Goal: Check status: Check status

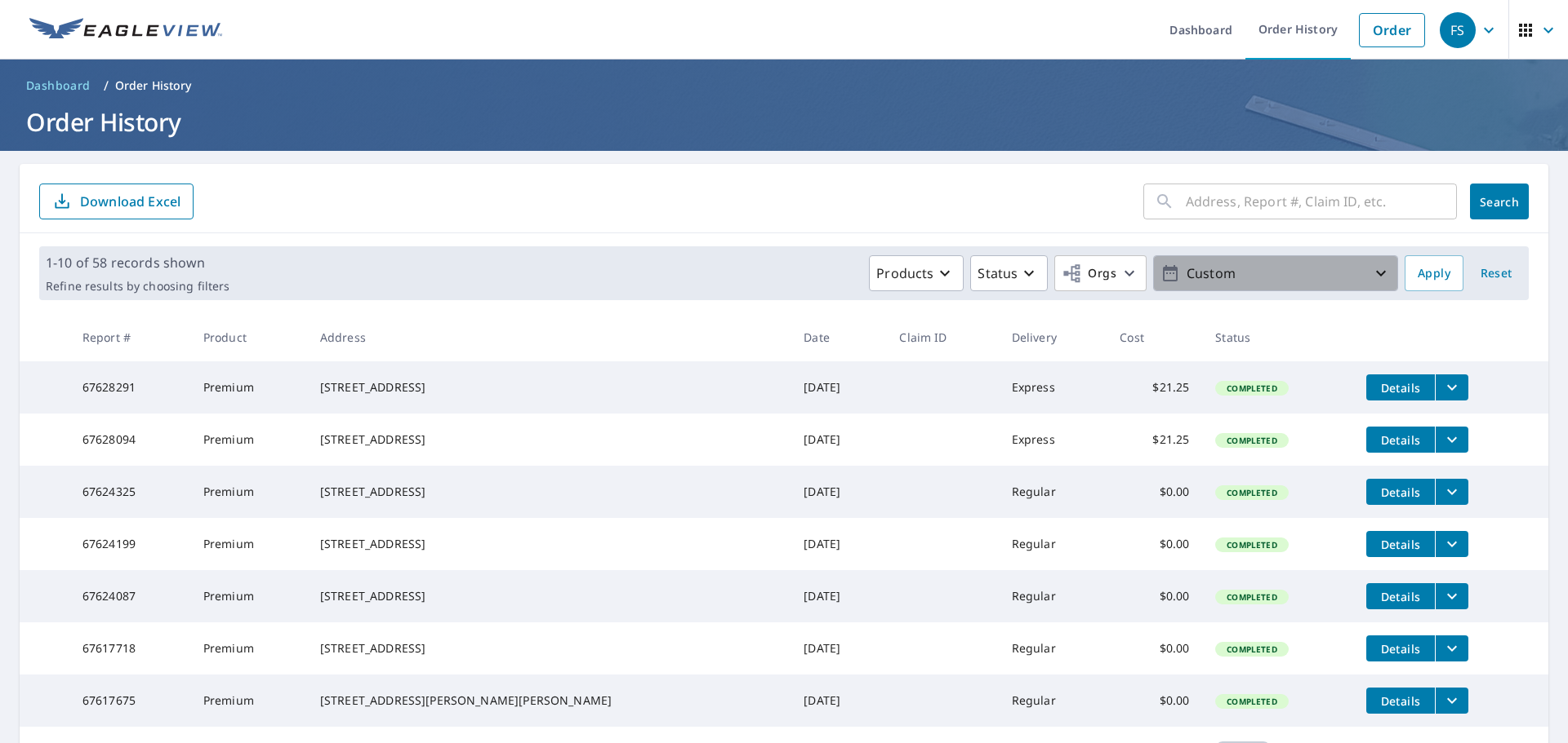
click at [1188, 280] on p "Custom" at bounding box center [1275, 274] width 191 height 29
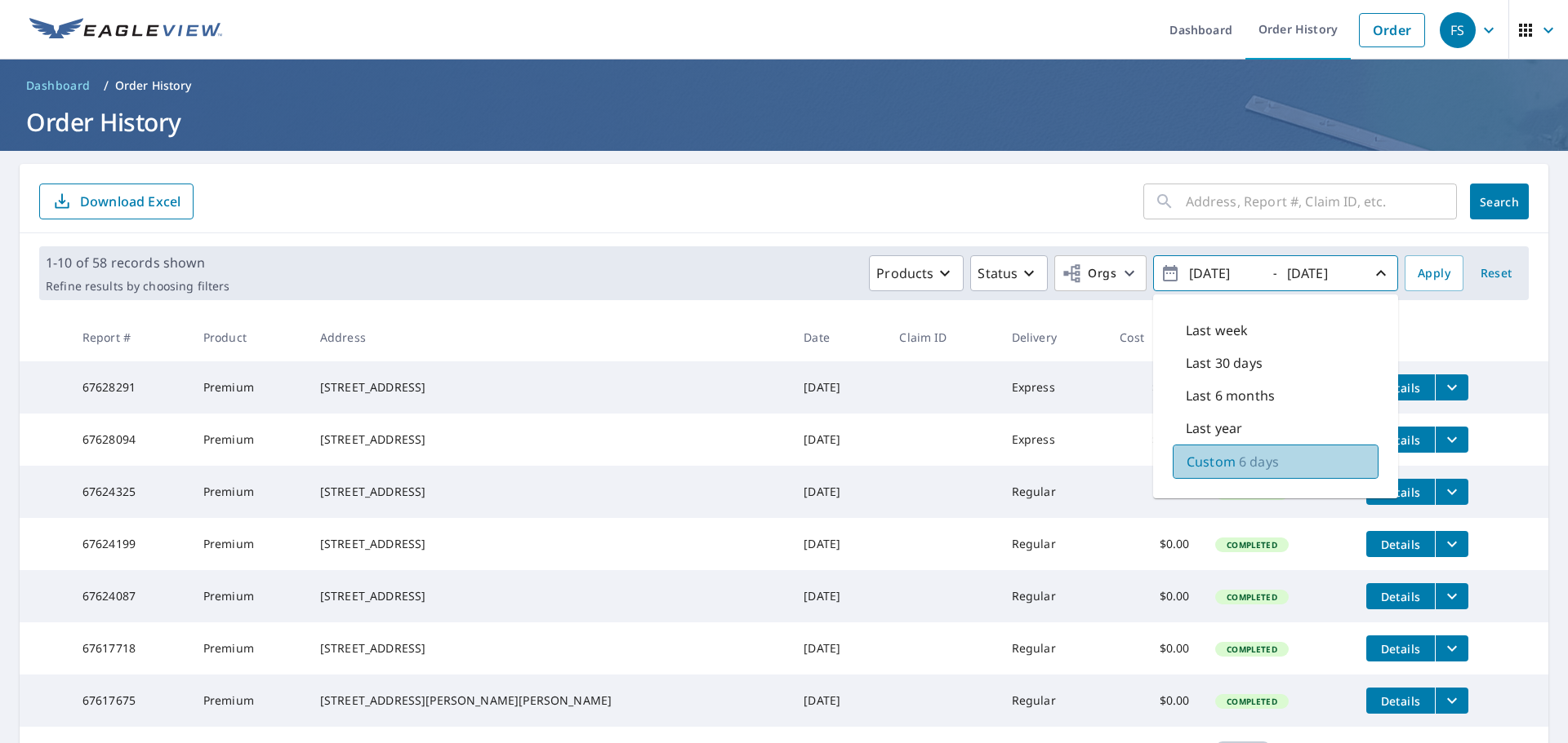
click at [1219, 458] on p "Custom" at bounding box center [1210, 462] width 49 height 20
click at [1217, 273] on input "[DATE]" at bounding box center [1224, 274] width 80 height 26
click at [1244, 271] on input "[DATE]" at bounding box center [1224, 274] width 80 height 26
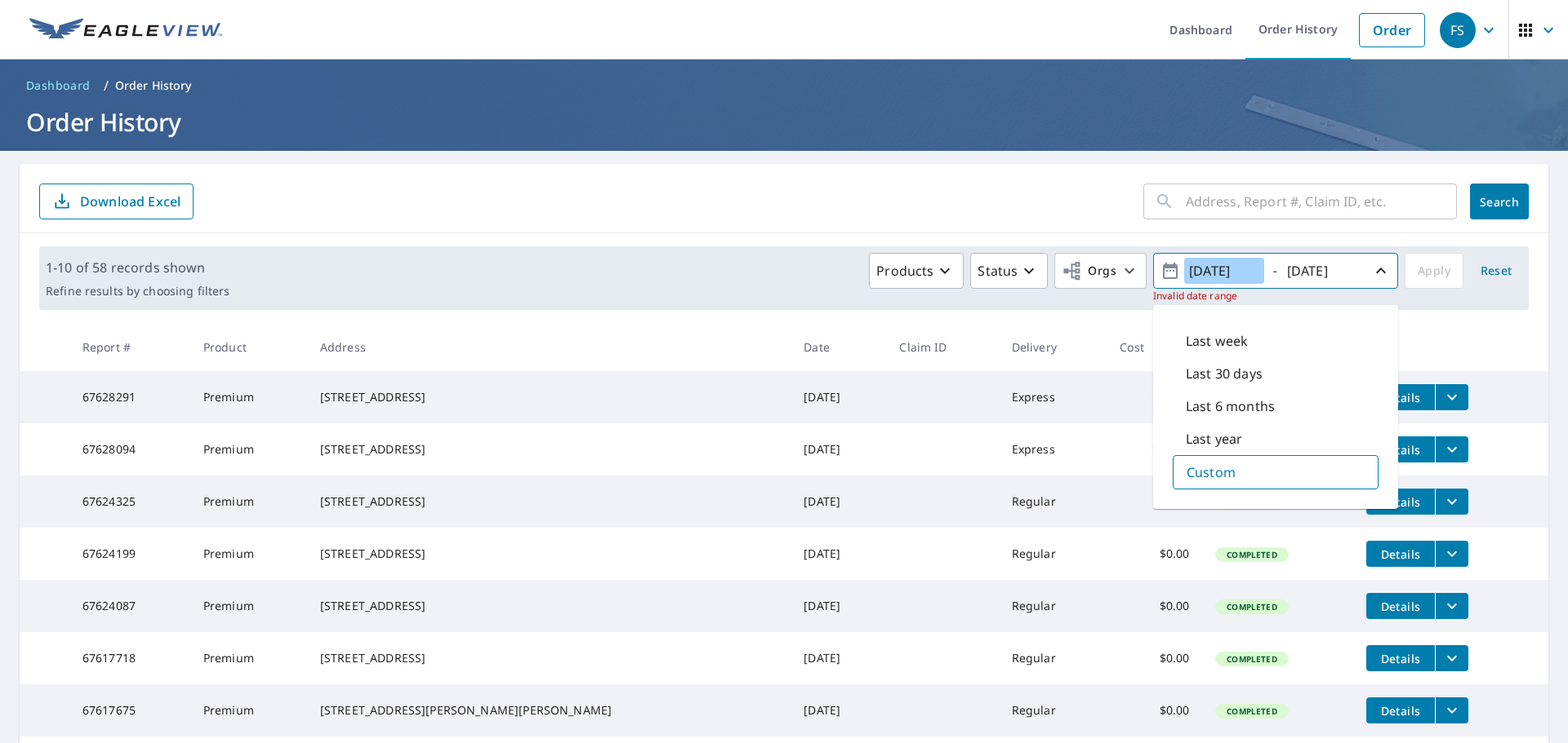
type input "[DATE]"
drag, startPoint x: 1312, startPoint y: 274, endPoint x: 1352, endPoint y: 275, distance: 40.0
click at [1352, 275] on div "[DATE]" at bounding box center [1324, 271] width 82 height 29
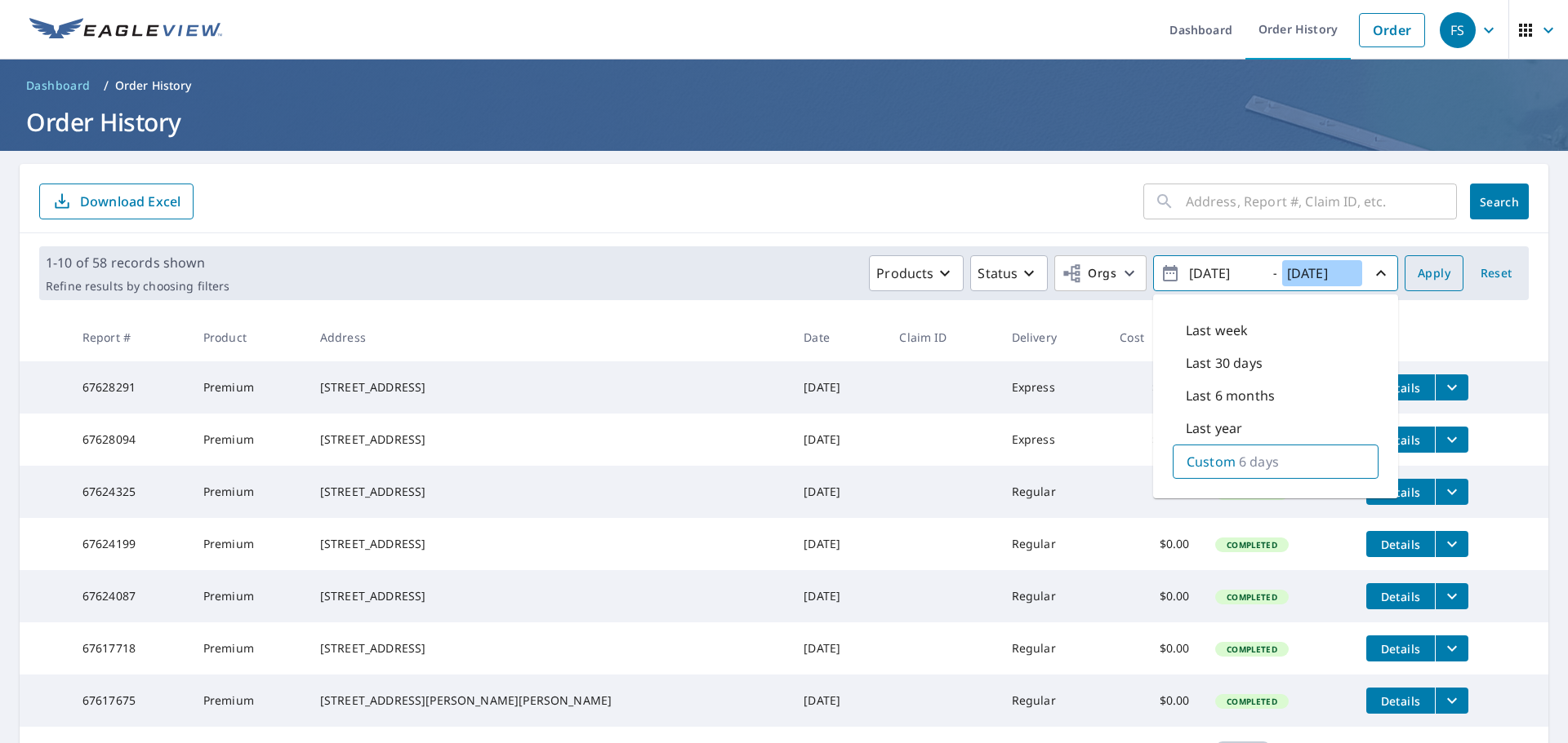
type input "[DATE]"
click at [1430, 280] on span "Apply" at bounding box center [1433, 274] width 32 height 21
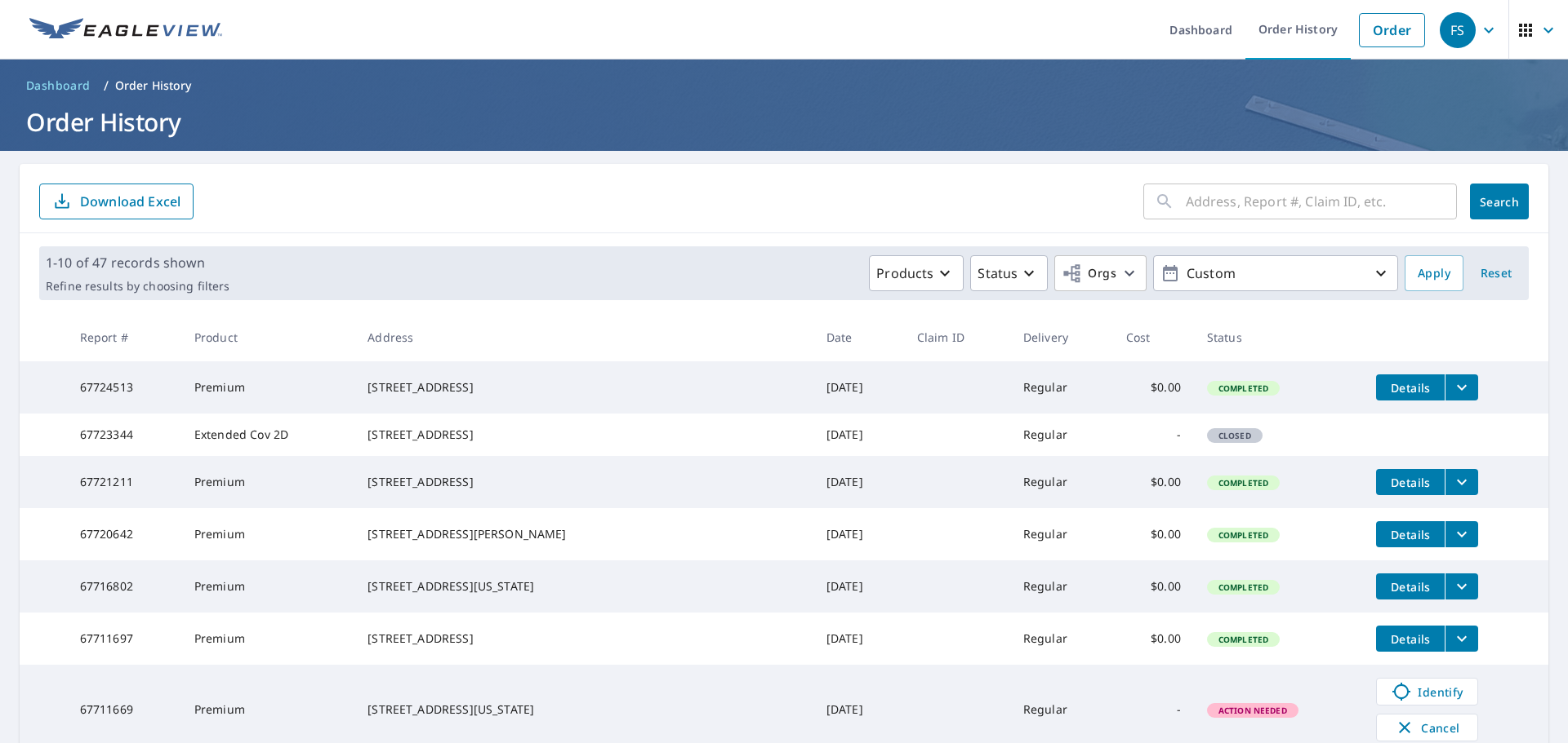
click at [108, 209] on p "Download Excel" at bounding box center [130, 202] width 100 height 18
